Goal: Transaction & Acquisition: Book appointment/travel/reservation

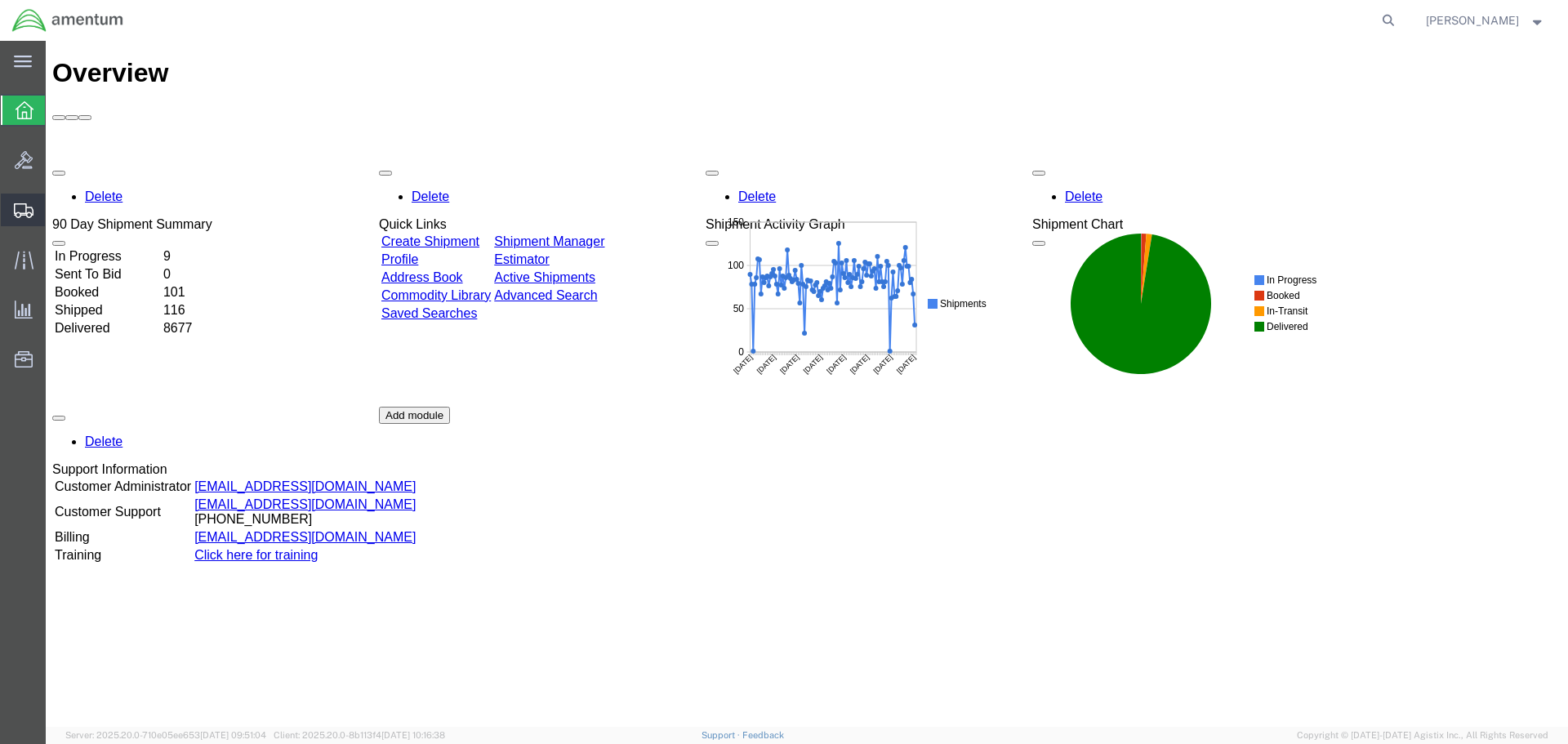
click at [0, 0] on span "Create Shipment" at bounding box center [0, 0] width 0 height 0
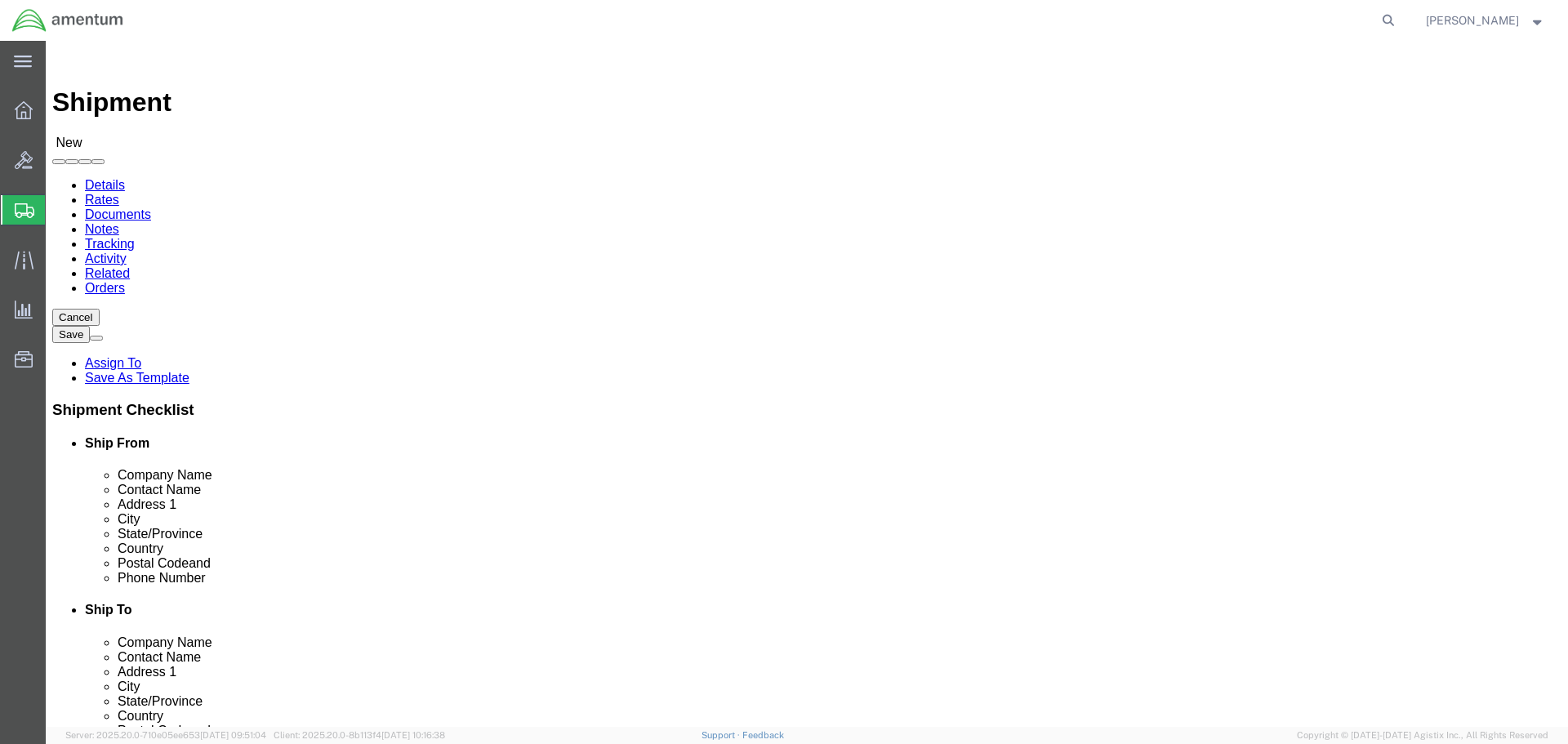
select select
select select "MYPROFILE"
select select "CA"
type input "wtu"
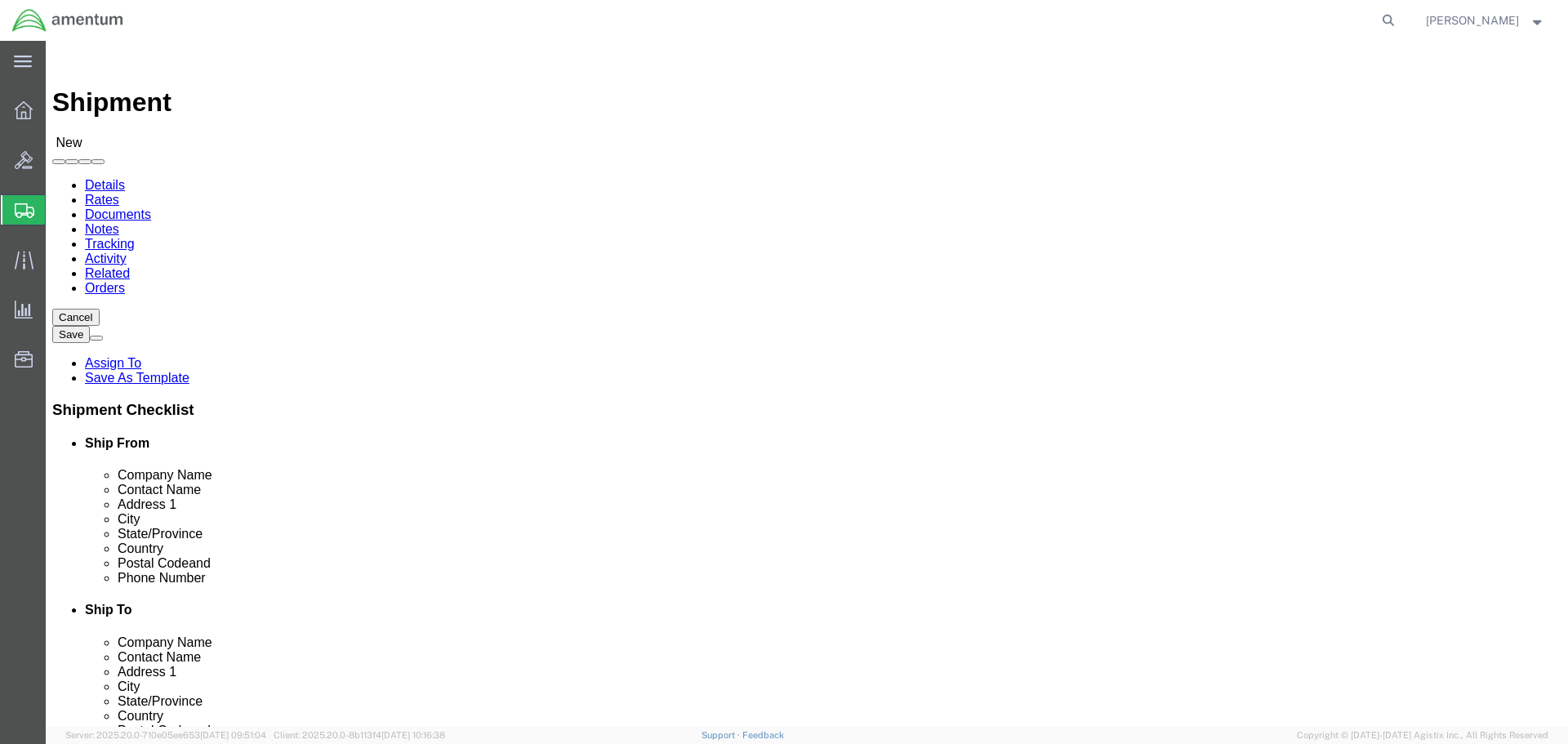
select select "49949"
select select "AZ"
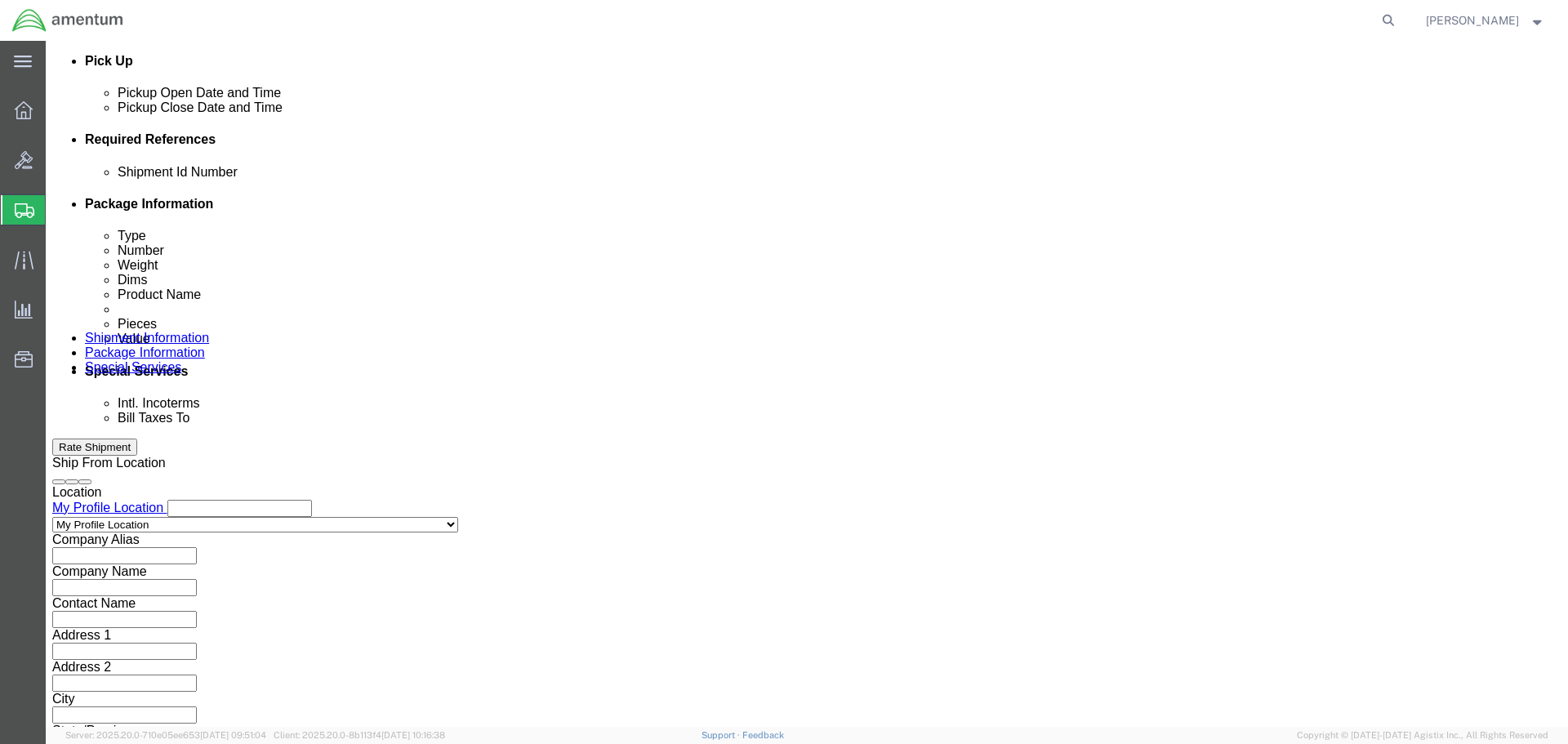
scroll to position [553, 0]
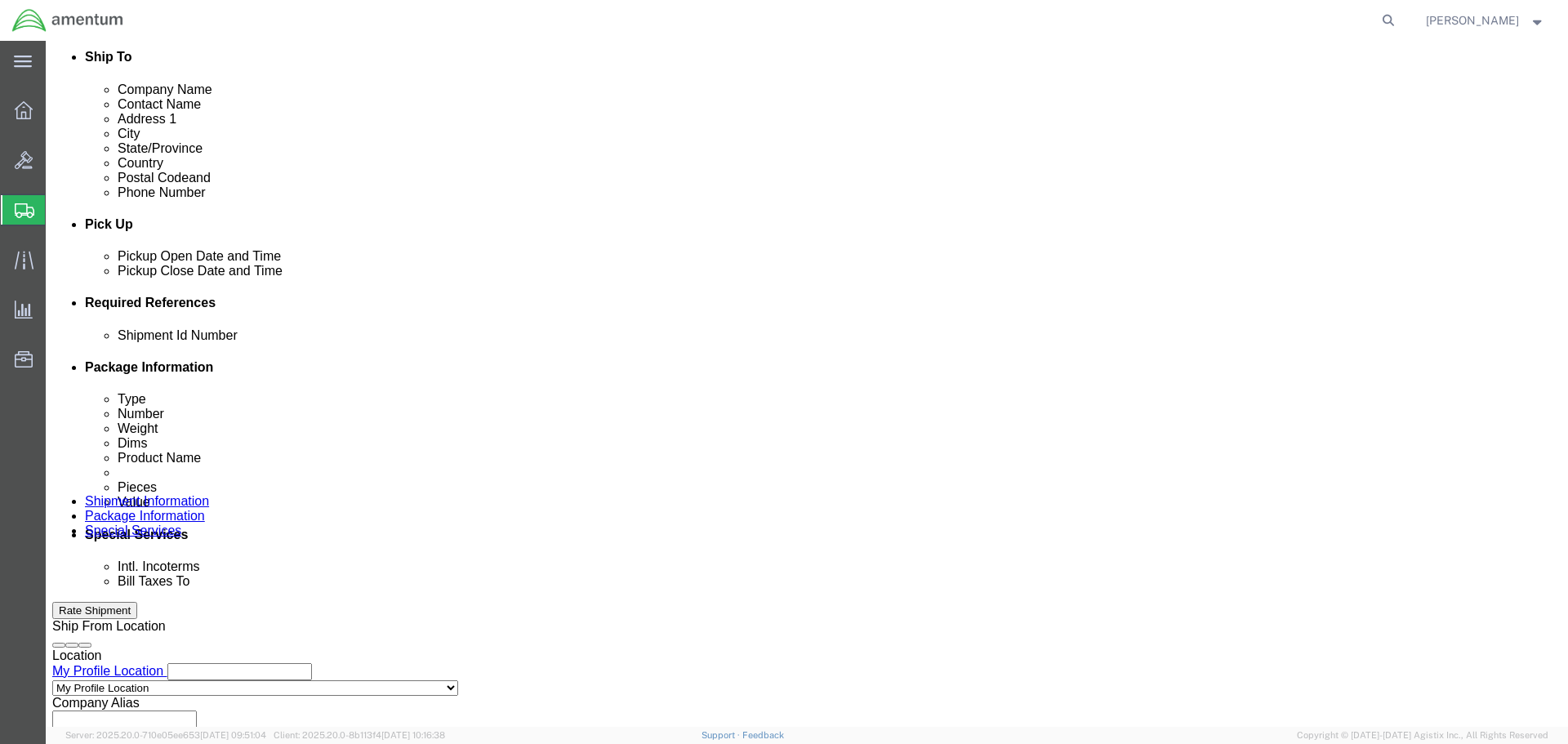
click div "[DATE] 11:00 AM"
type input "1:00 PM"
click button "Apply"
click div "[DATE] 2:00 PM"
type input "3:00 PM"
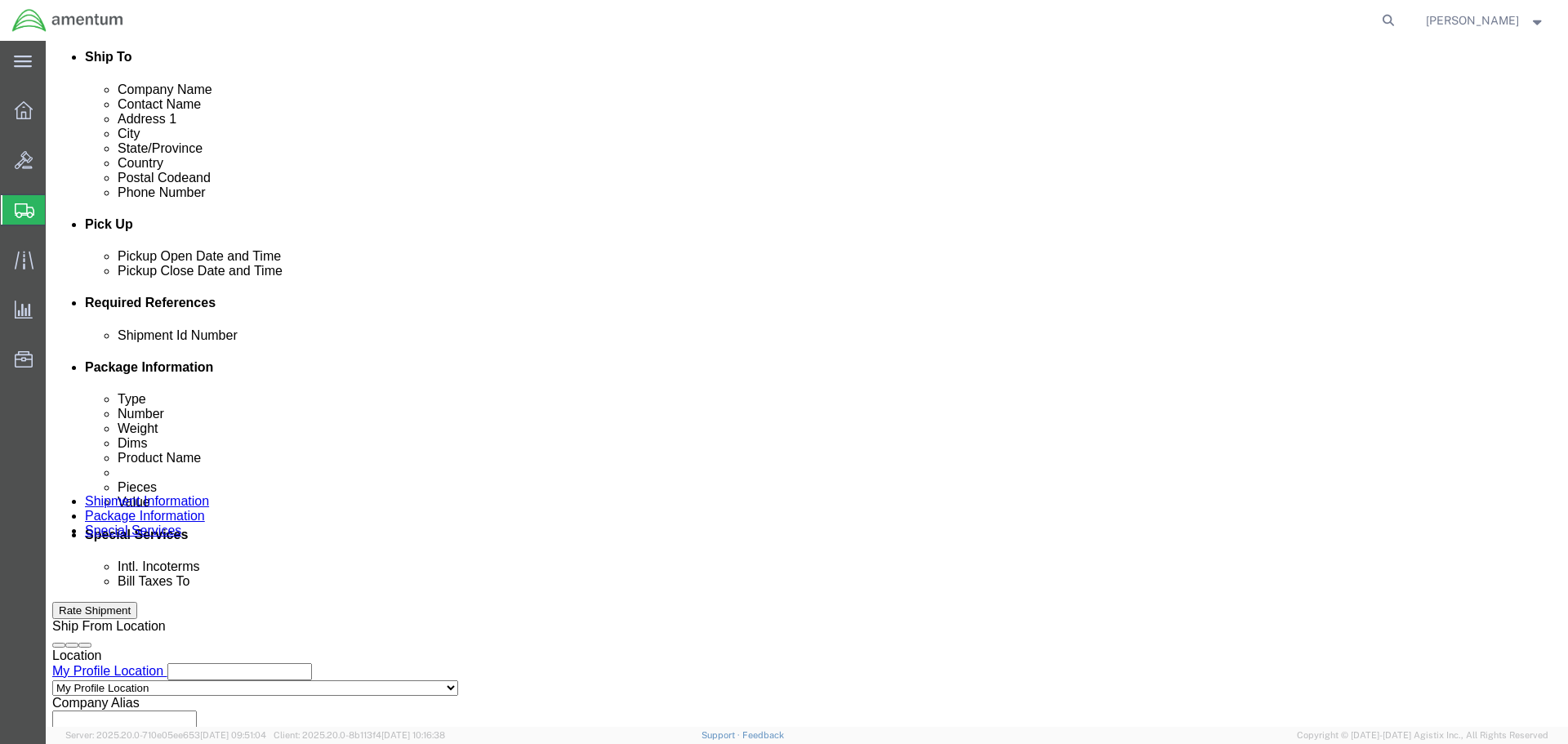
click button "Apply"
click button "Add reference"
click input "text"
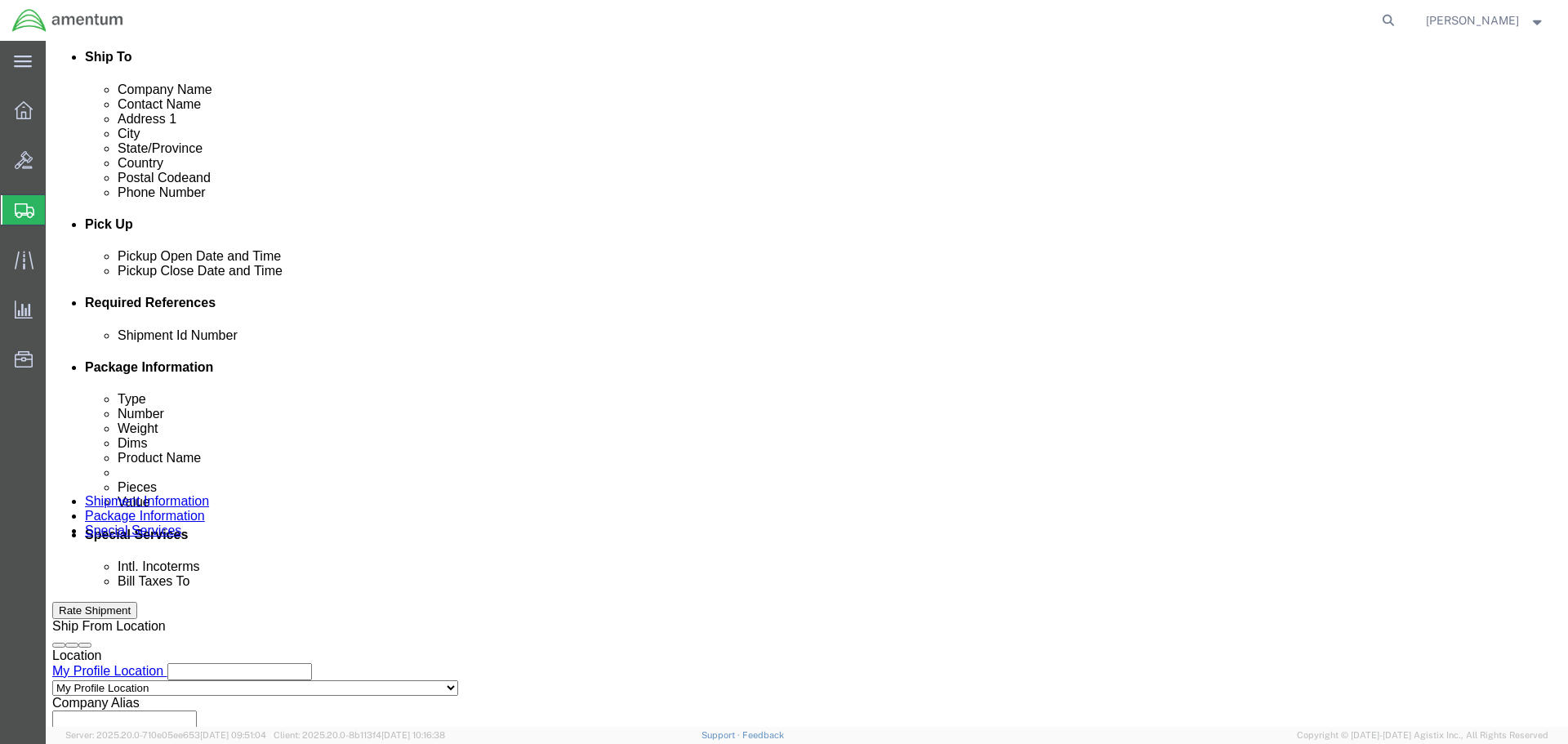
type input "537-007129"
select select "PROJNUM"
type input "6118.04.03.2219.000.SDC.0000"
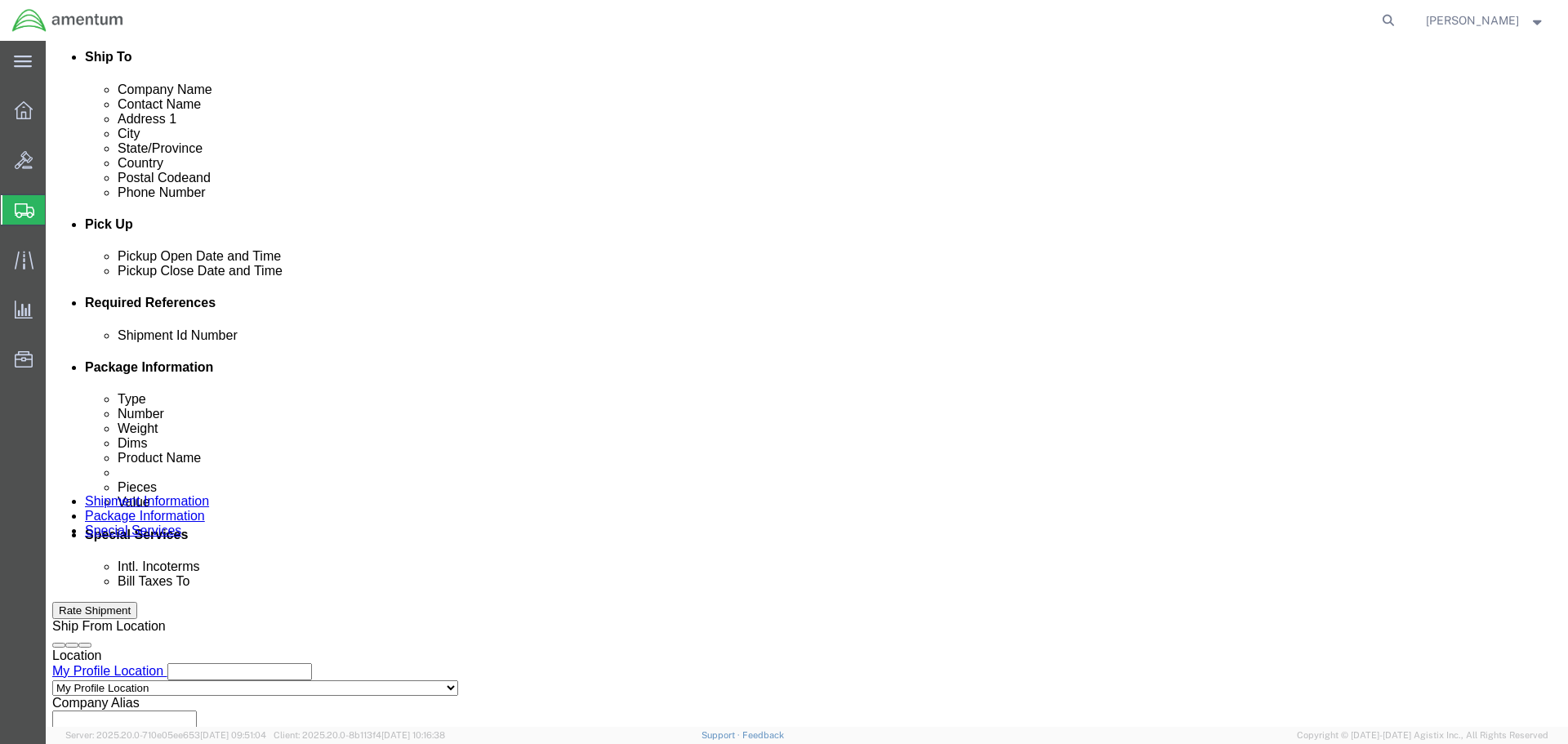
select select "DEPT"
type input "CBP"
select select "CUSTREF"
click input "text"
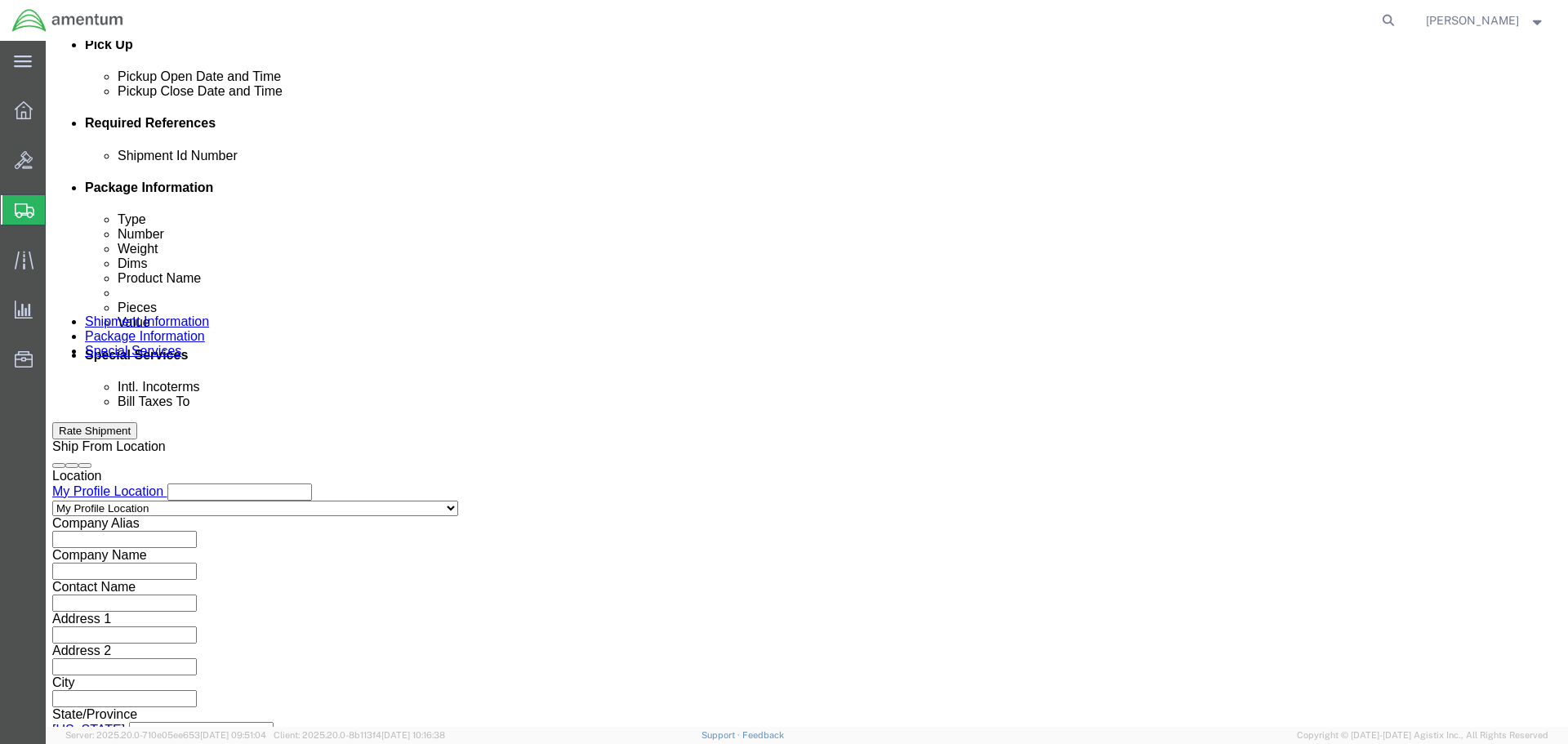
scroll to position [747, 0]
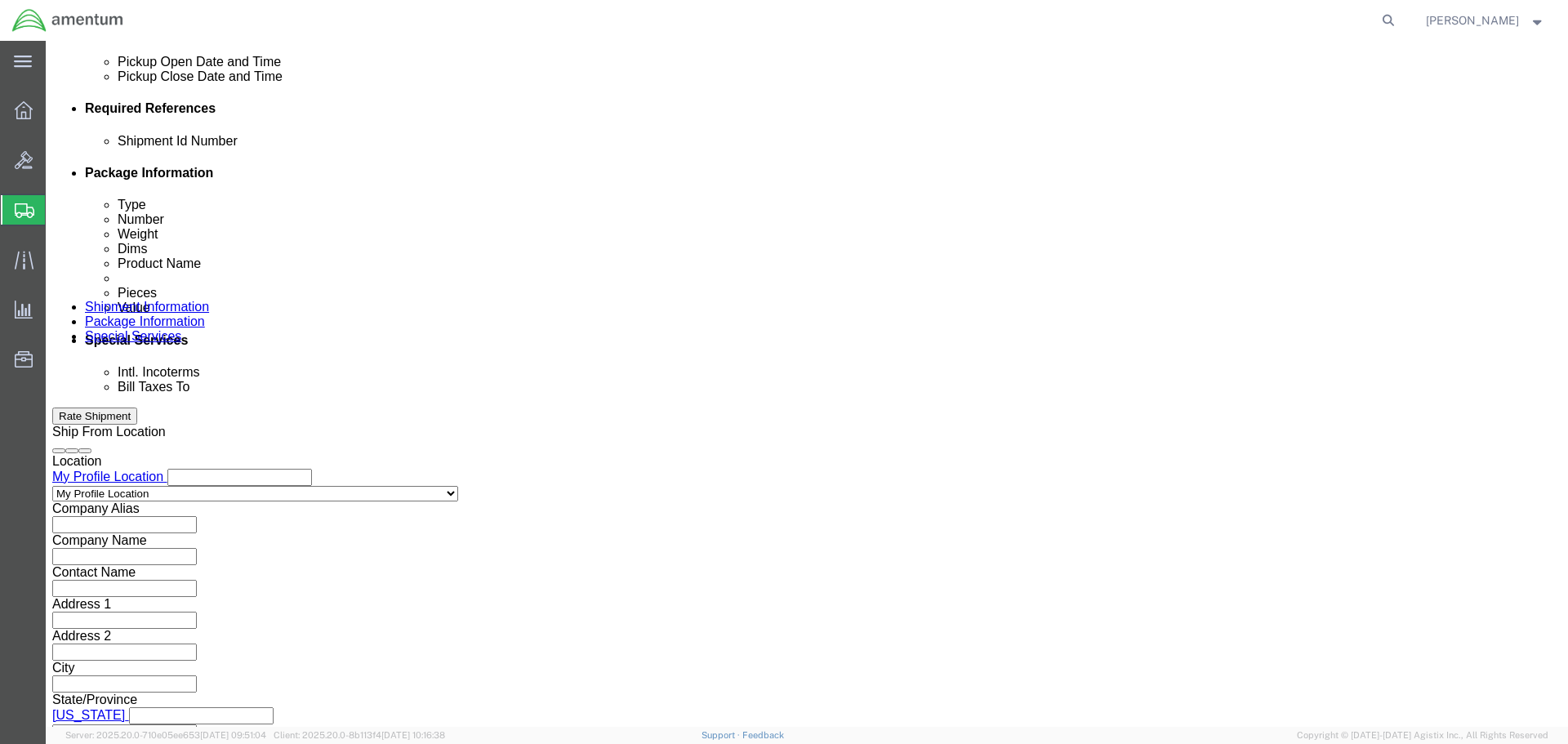
type input "BALL JOINT"
click button "Continue"
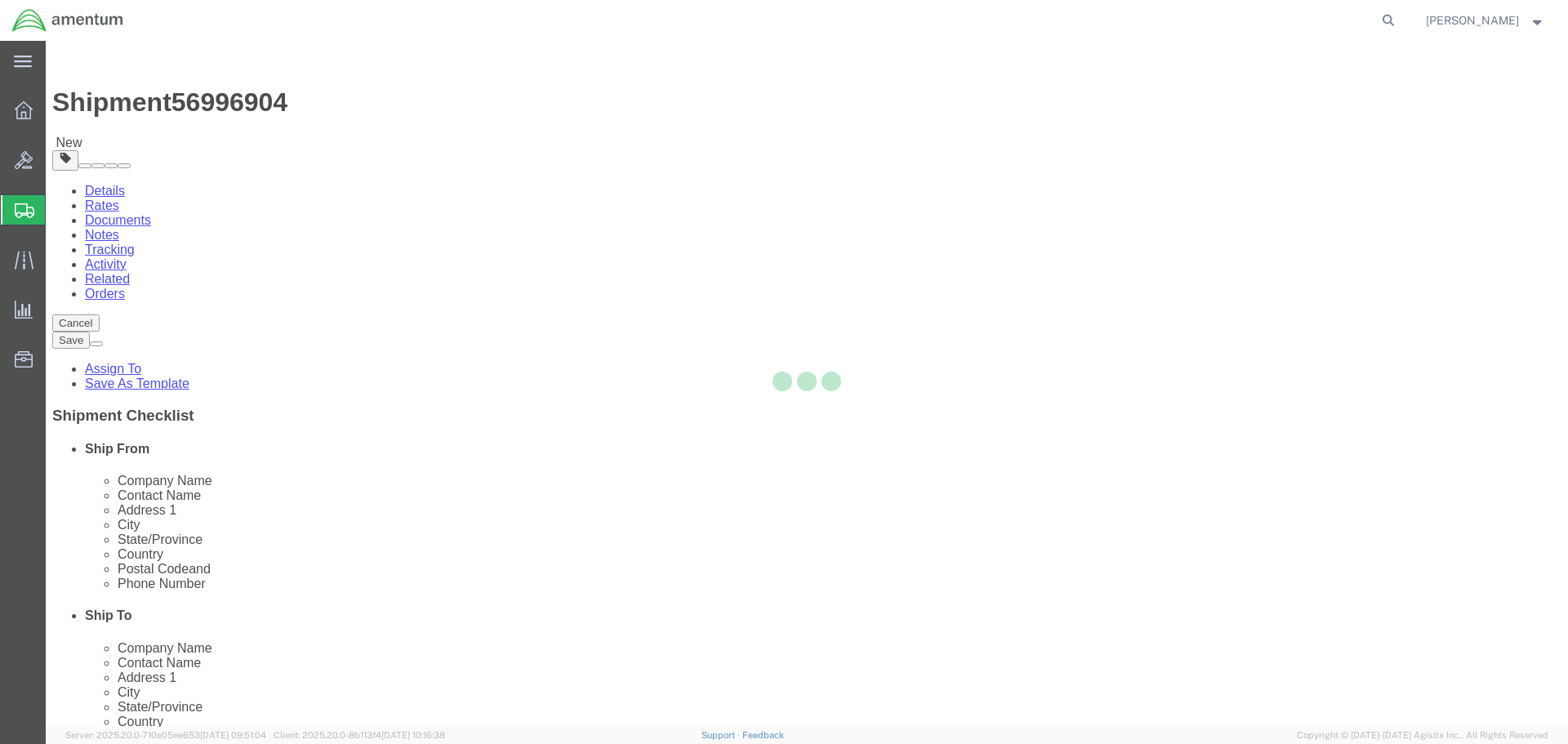
select select "CBOX"
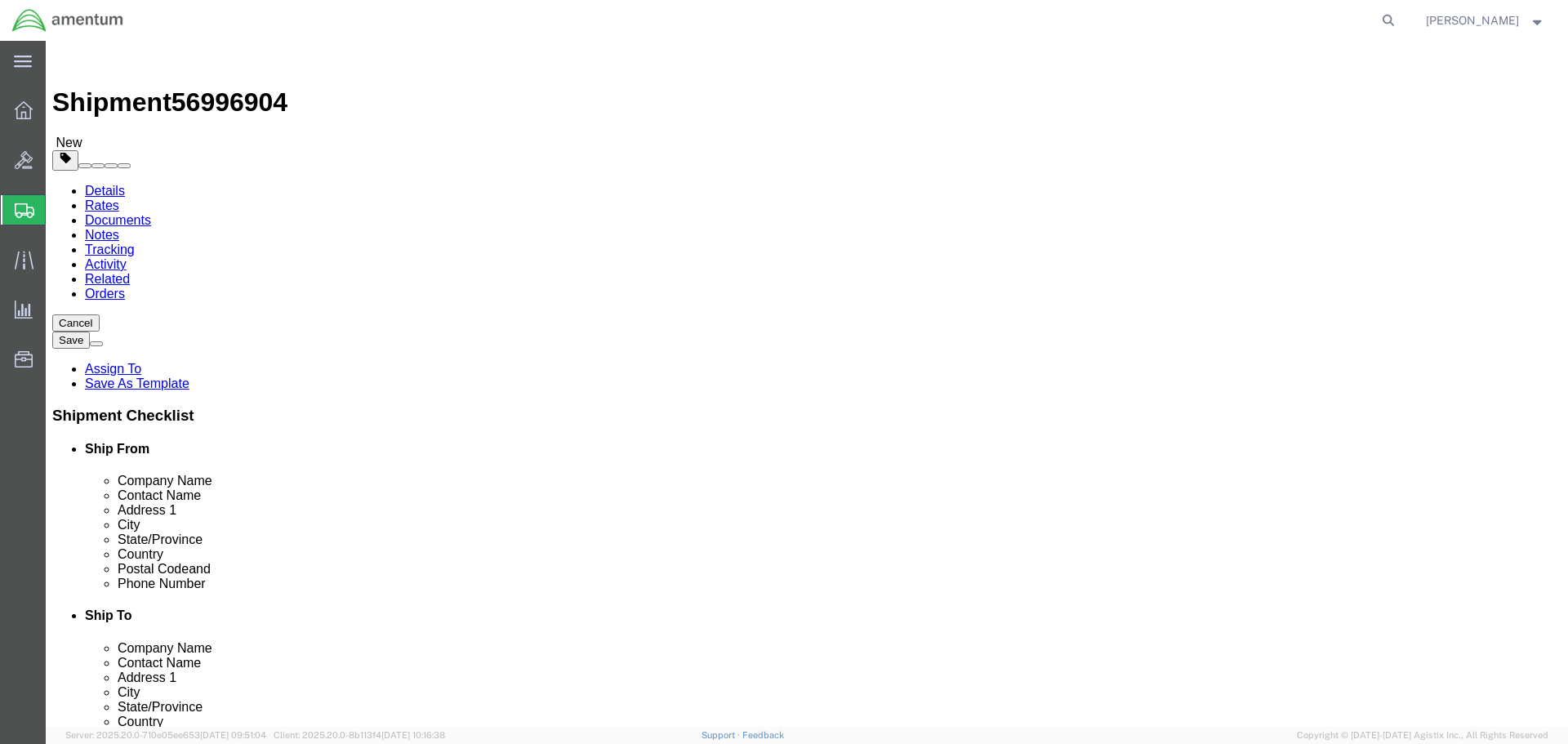
click input "text"
type input "8"
type input "6"
type input "2"
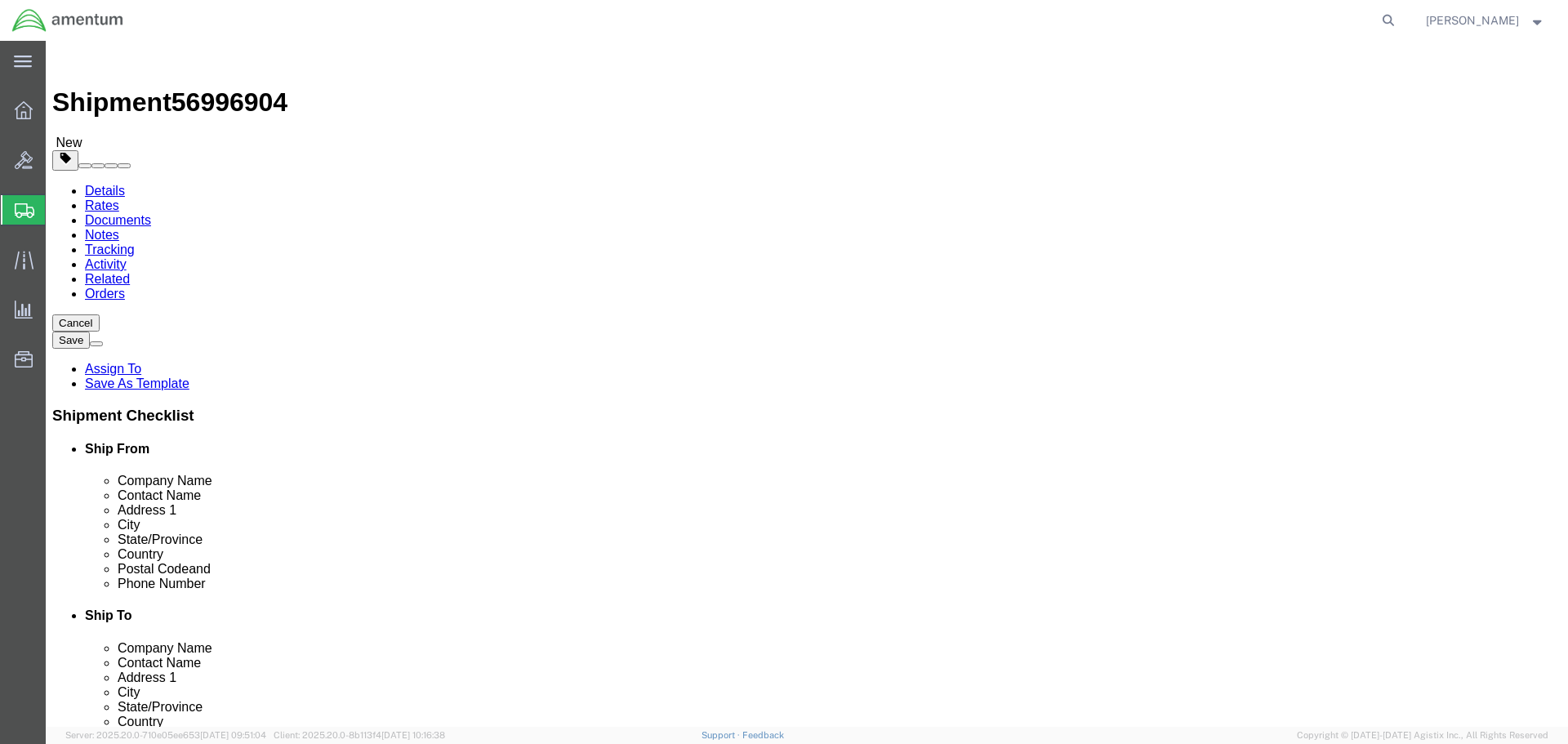
click link "Add Content"
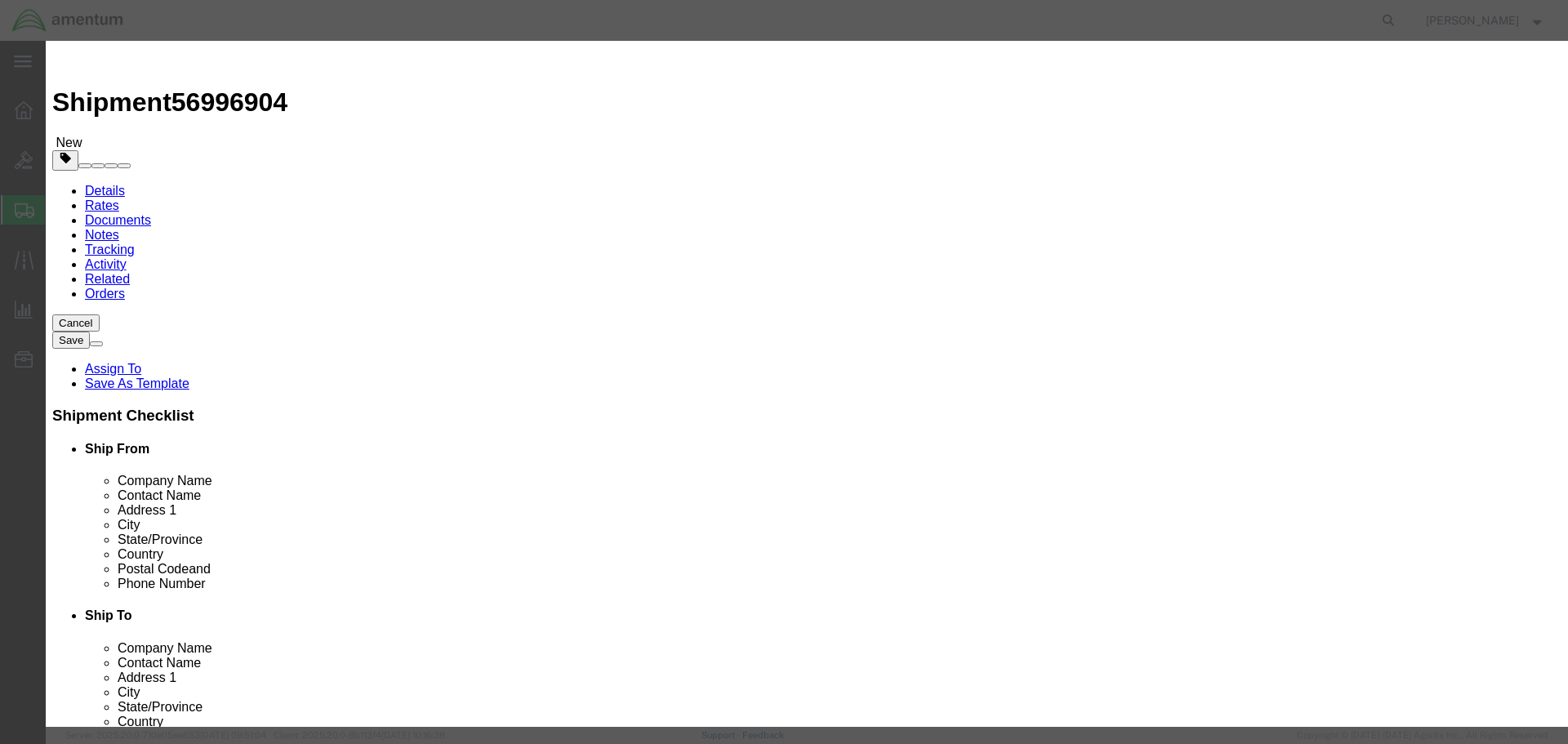
type input "BALL JOINT,STARF,SHLF"
select select "USD"
type input "704A33633124"
type input "BALL JOINT,STARF,SHLF"
type input "1"
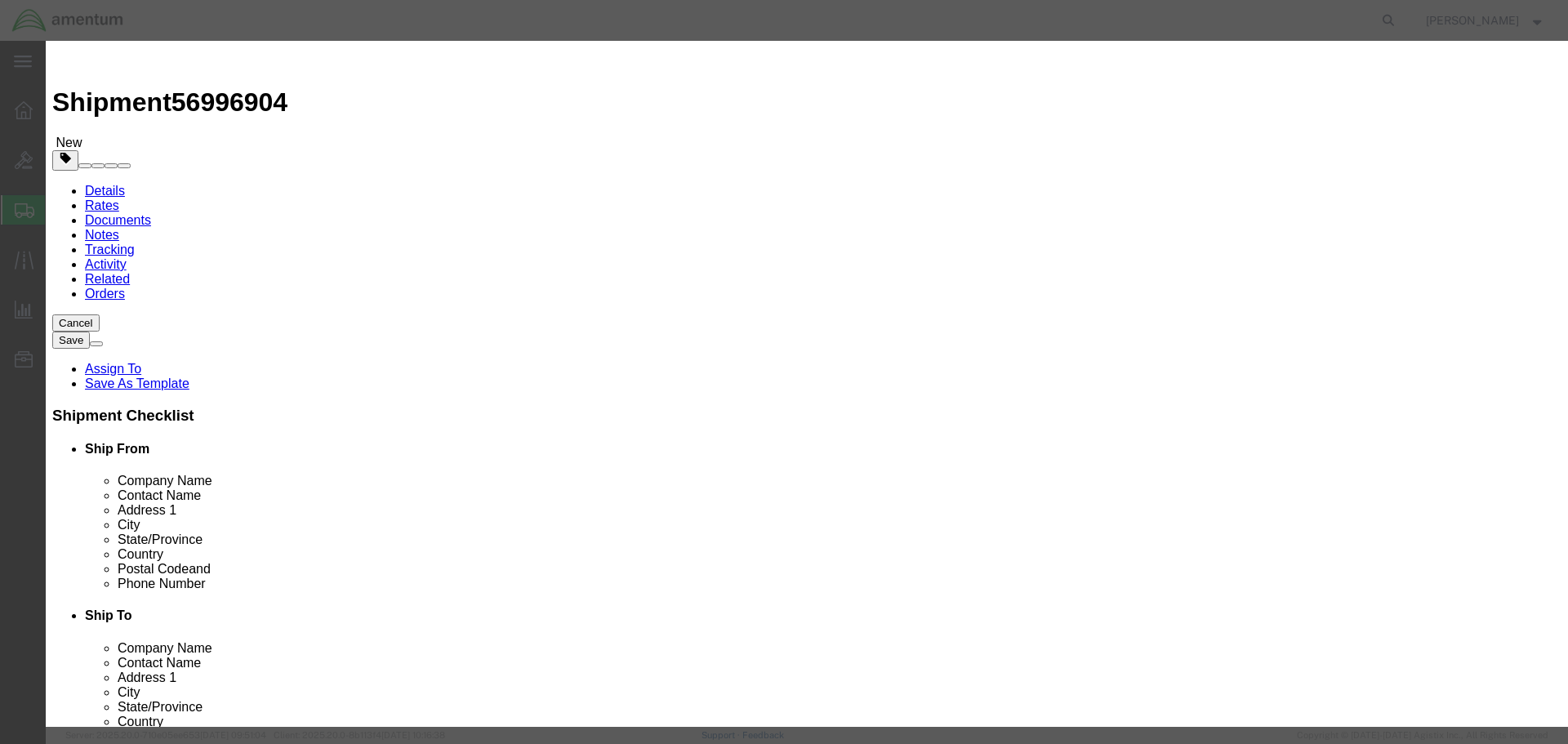
type input "324"
click button "Save & Close"
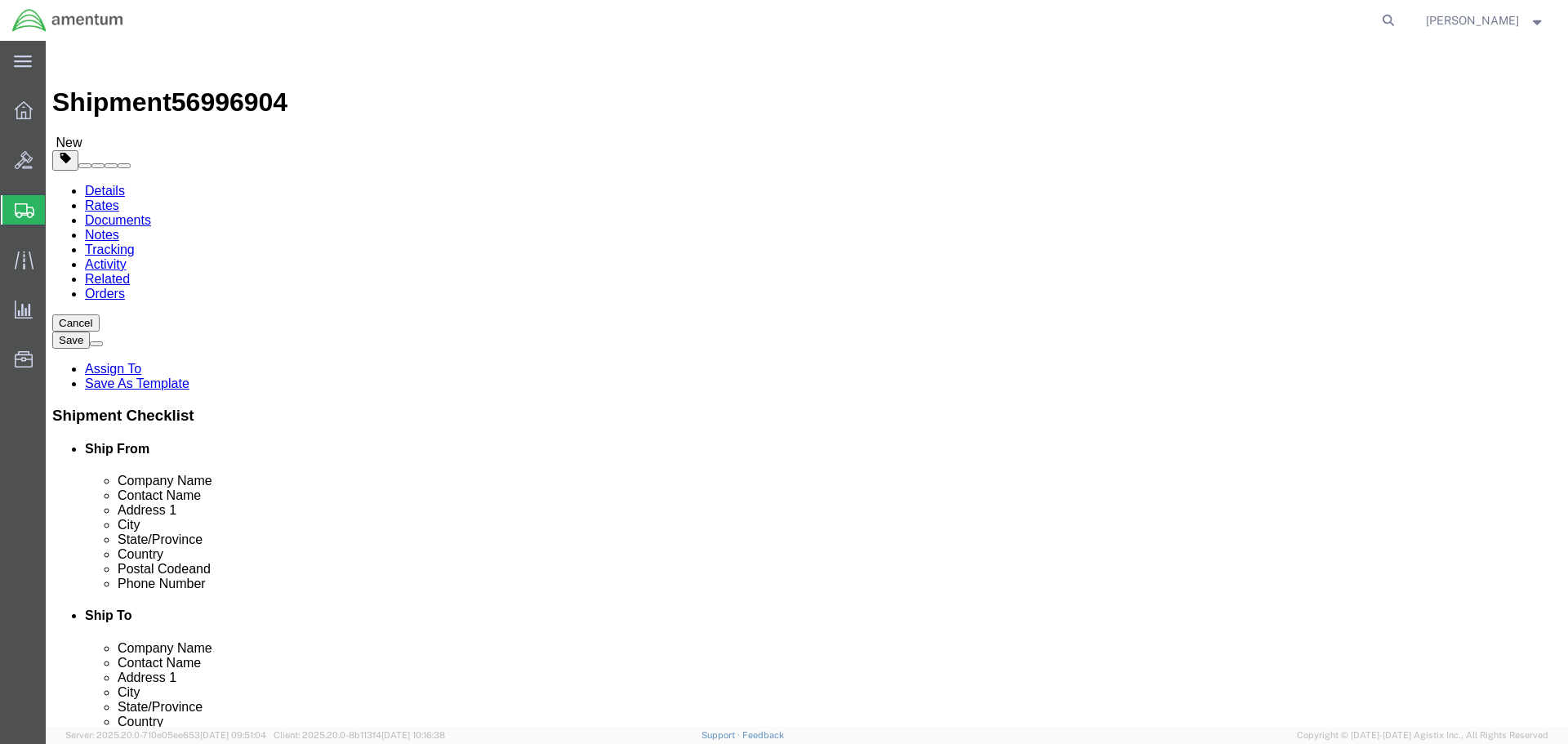
click button "Continue"
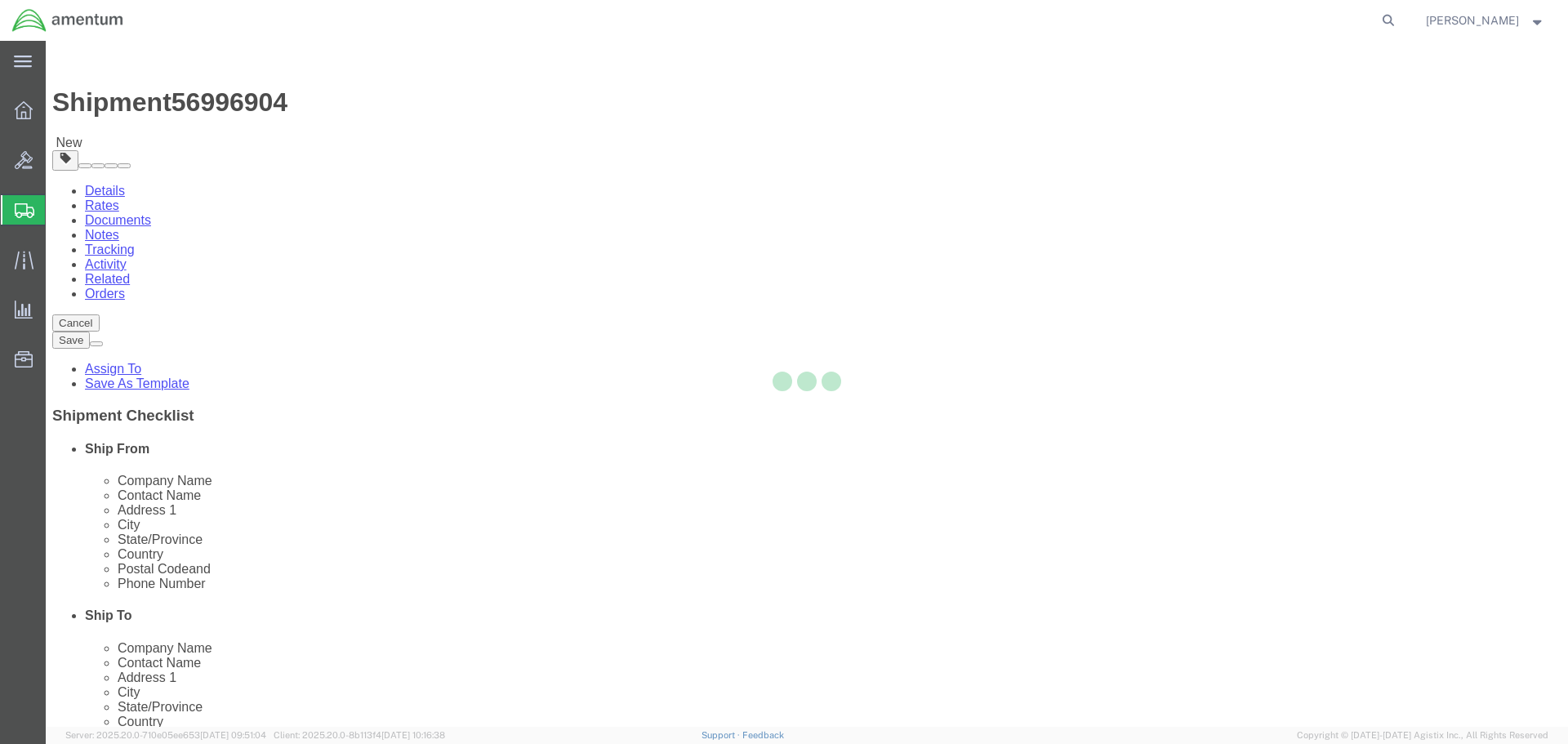
select select
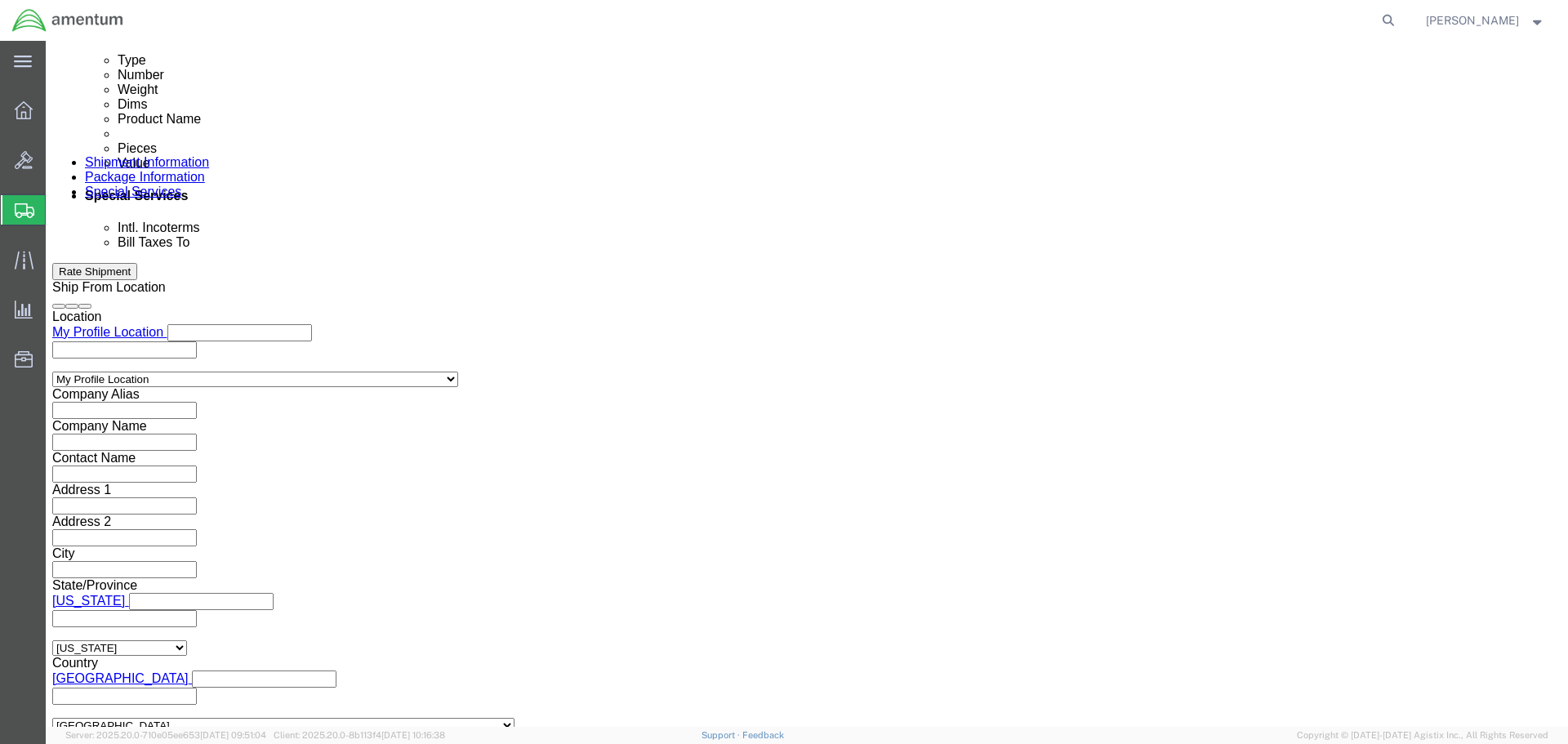
scroll to position [898, 0]
click input "text"
type input "[PERSON_NAME][EMAIL_ADDRESS][PERSON_NAME][DOMAIN_NAME]"
click button "Rate Shipment"
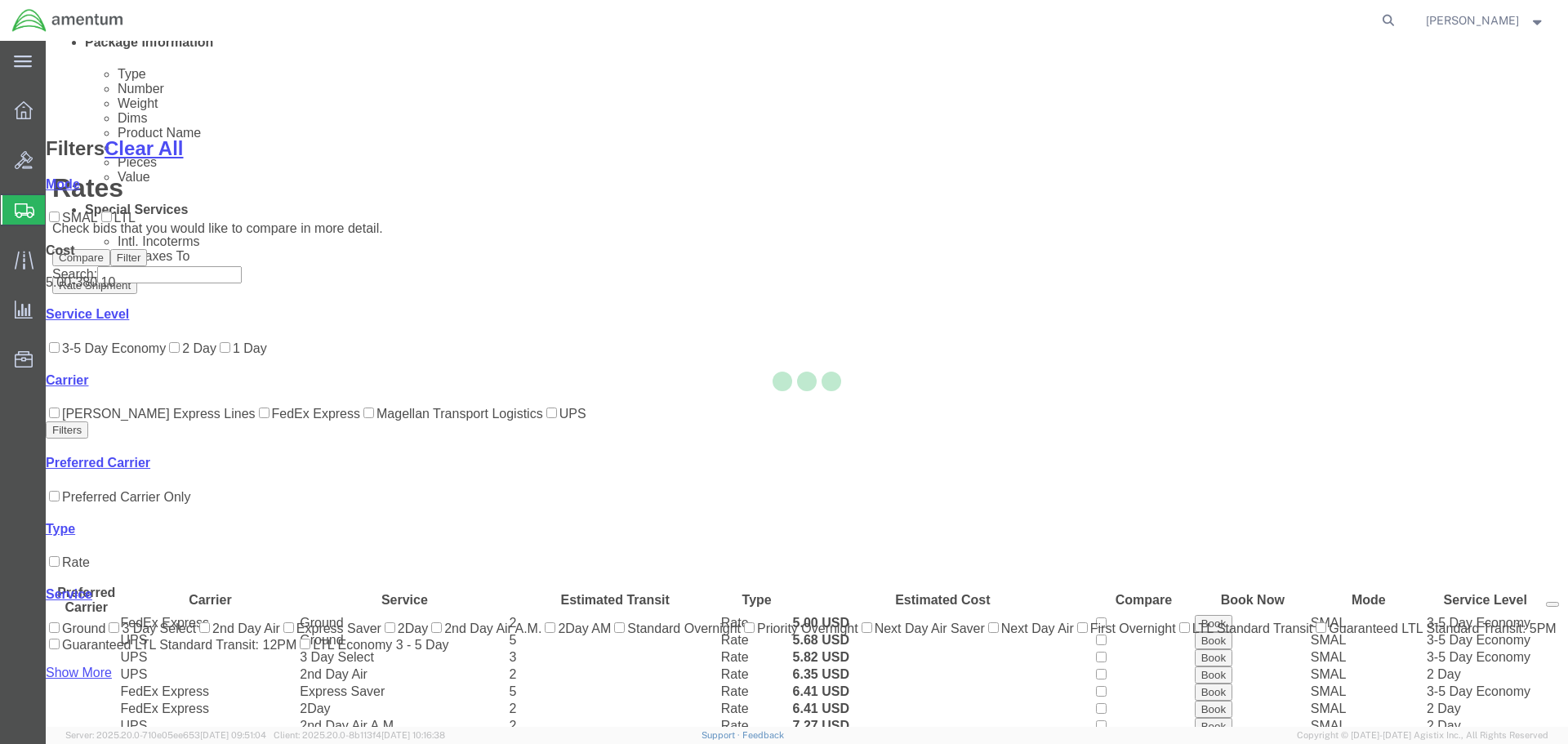
scroll to position [167, 0]
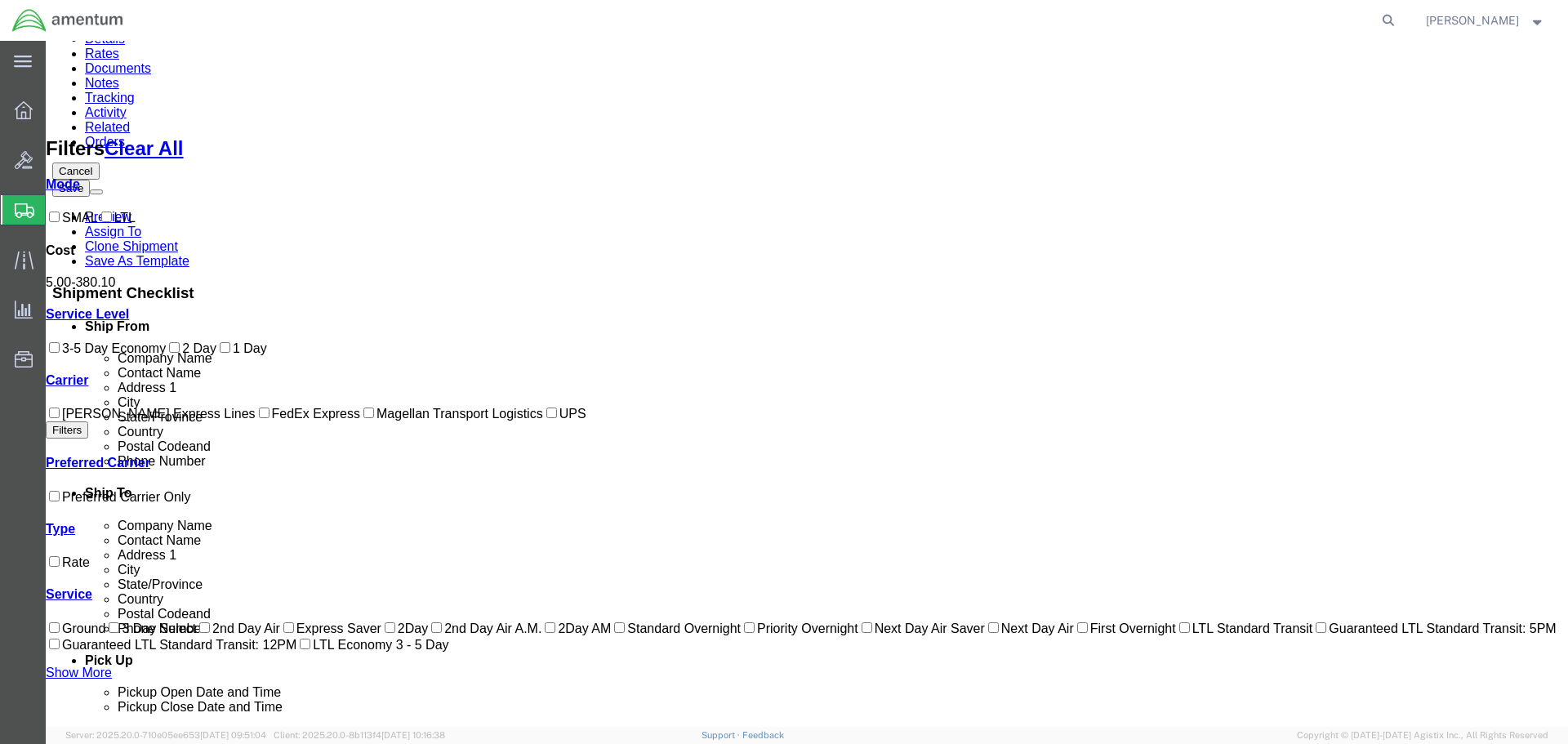
click at [256, 421] on label "FedEx Express" at bounding box center [308, 414] width 105 height 14
click at [259, 418] on input "FedEx Express" at bounding box center [265, 413] width 10 height 10
checkbox input "true"
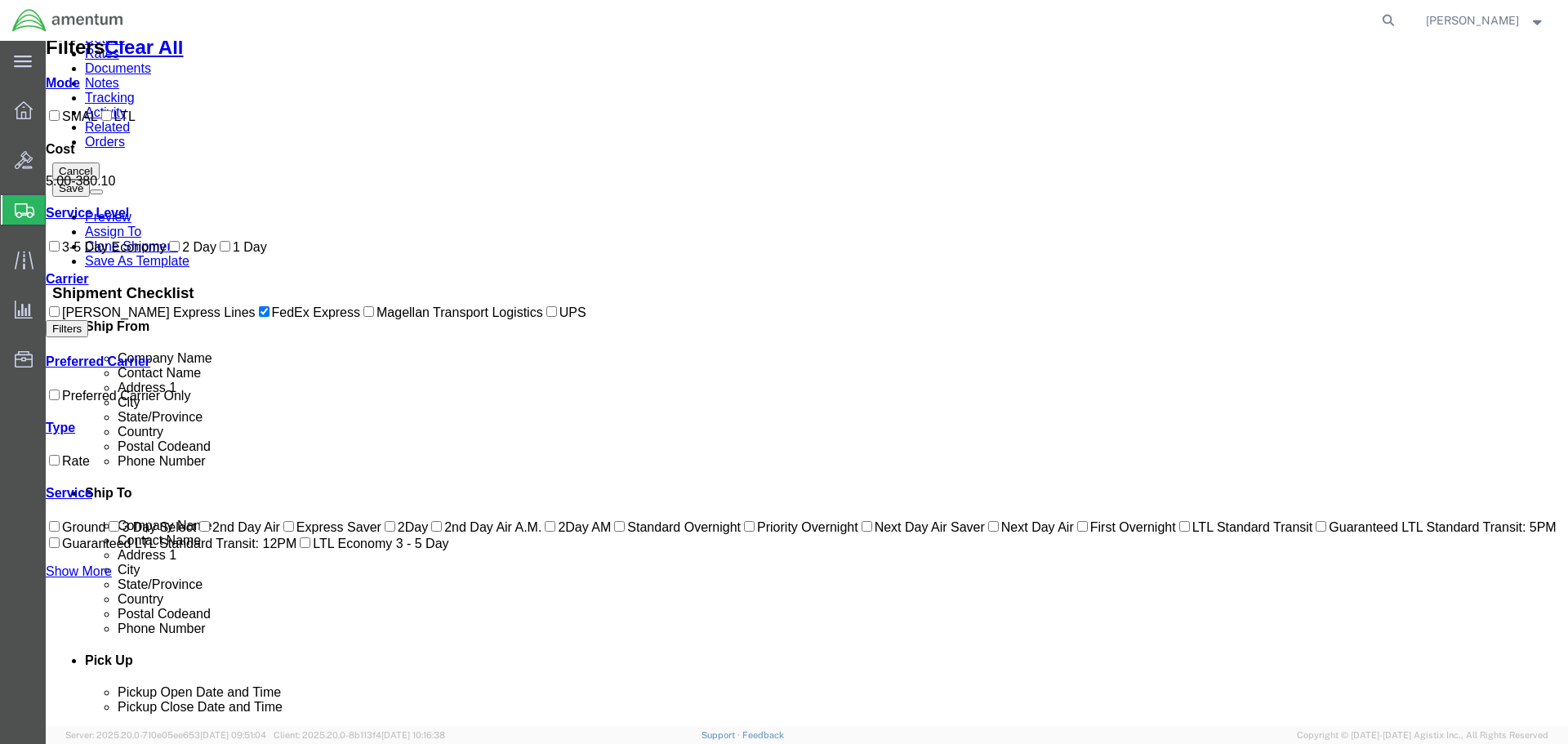
scroll to position [0, 0]
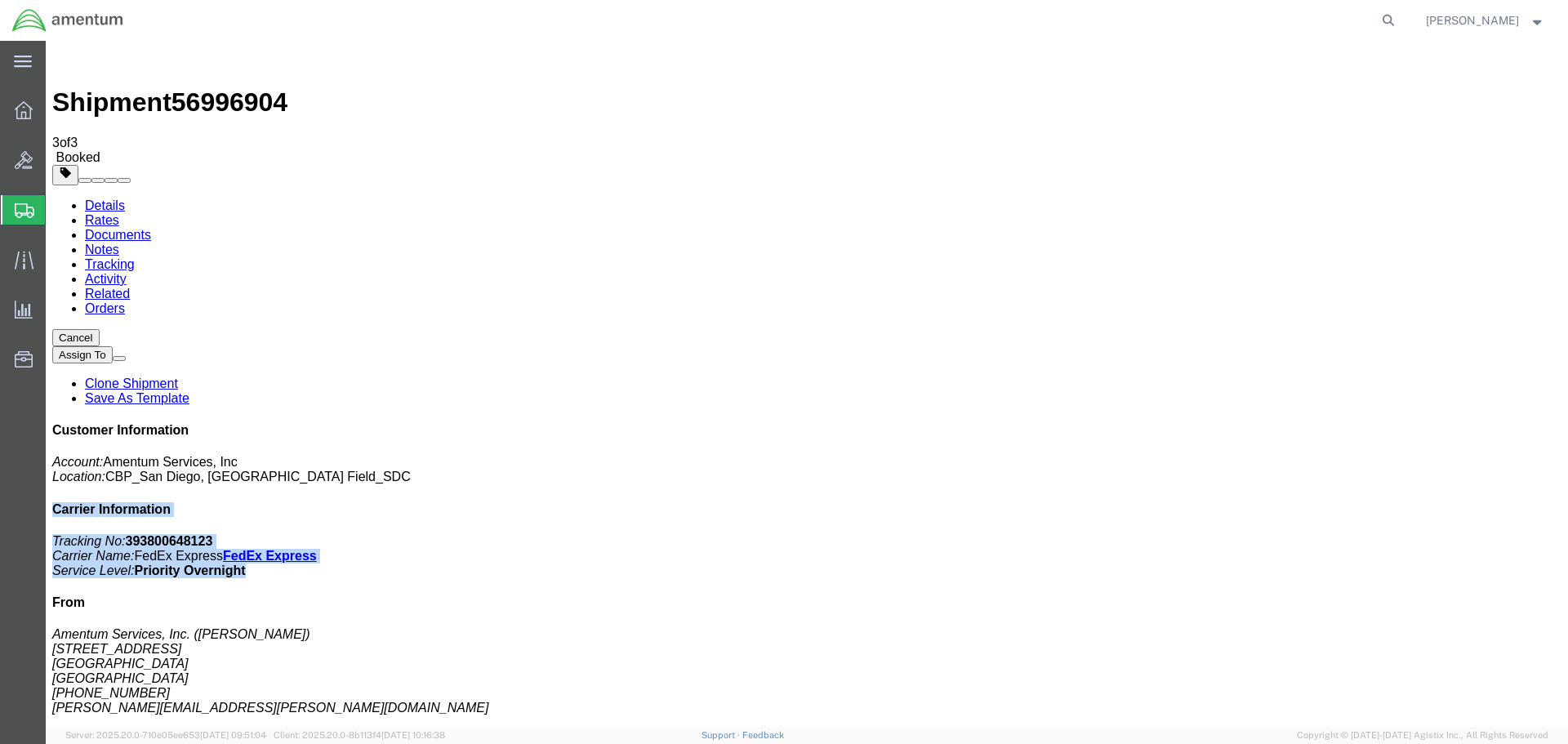
drag, startPoint x: 1458, startPoint y: 283, endPoint x: 1271, endPoint y: 215, distance: 199.0
click at [1271, 423] on div "Customer Information Account: Amentum Services, Inc Location: [GEOGRAPHIC_DATA]…" at bounding box center [806, 714] width 1509 height 582
copy div "Carrier Information Tracking No: 393800648123 Carrier Name: FedEx Express FedEx…"
click at [214, 534] on b "393800648123" at bounding box center [169, 541] width 87 height 14
